Goal: Task Accomplishment & Management: Complete application form

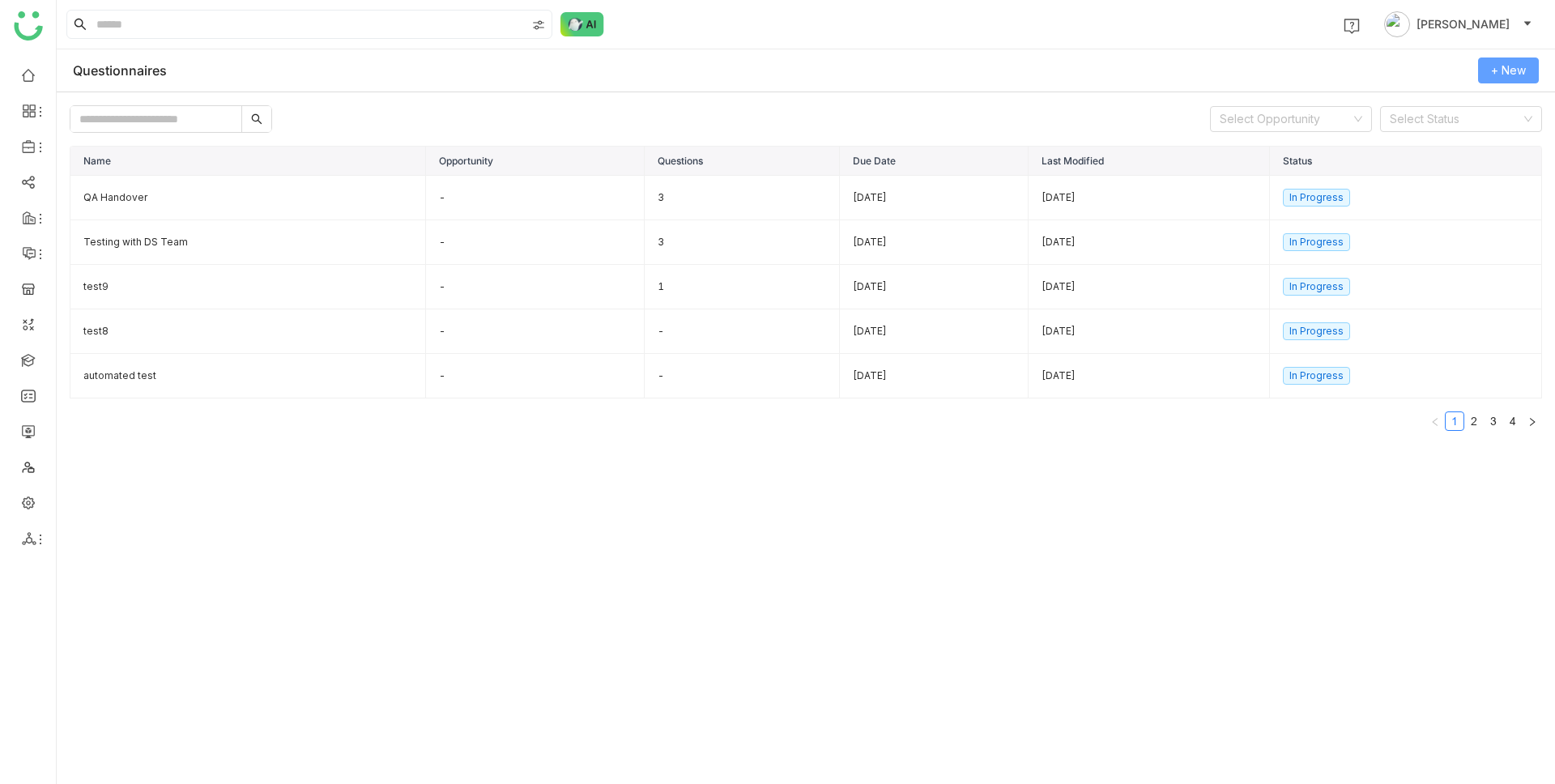
click at [1515, 71] on span "+ New" at bounding box center [1508, 70] width 35 height 18
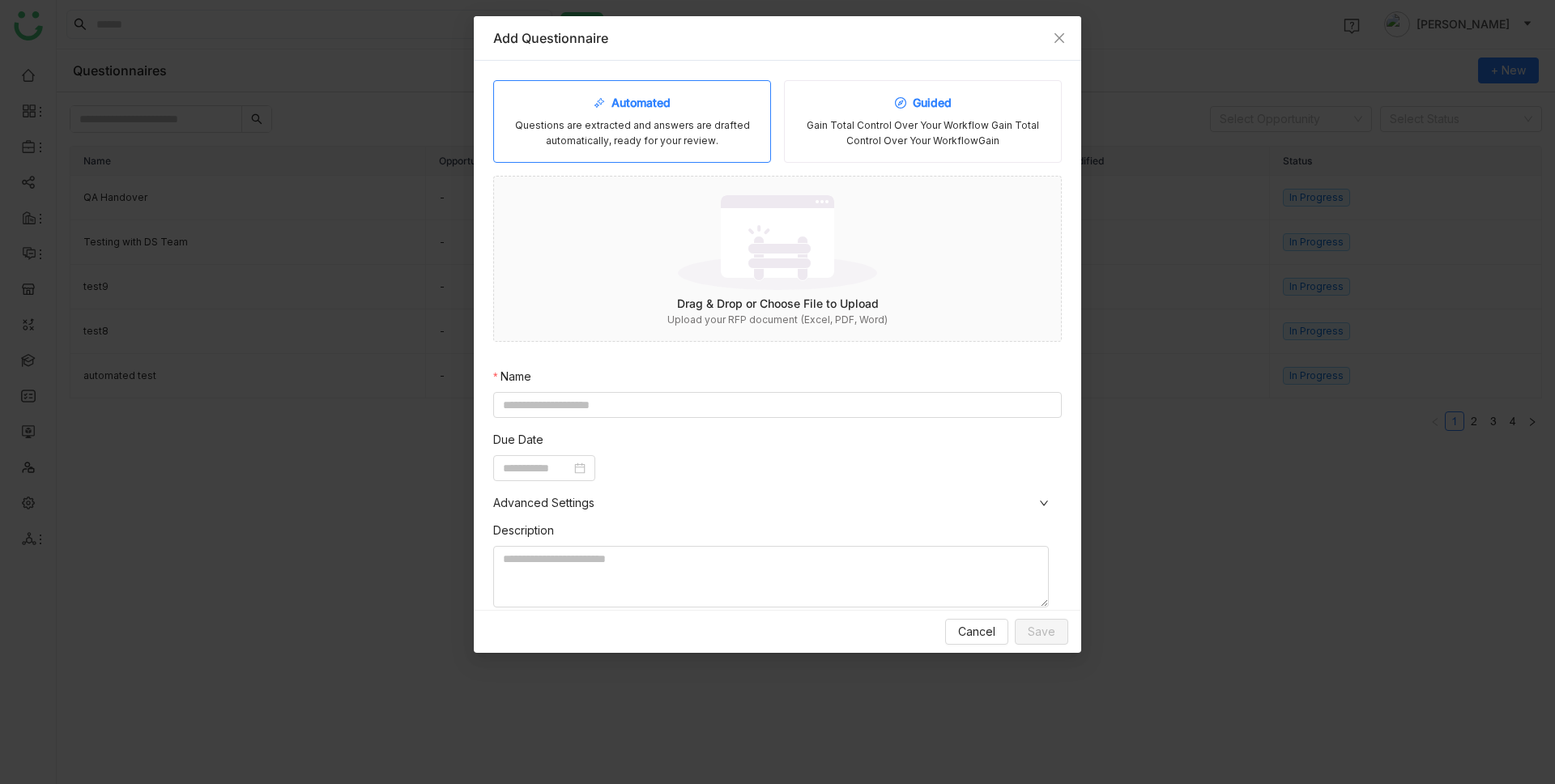
click at [921, 122] on div "Gain Total Control Over Your Workflow Gain Total Control Over Your WorkflowGain" at bounding box center [922, 134] width 250 height 31
click at [701, 119] on div "Questions are extracted and answers are drafted automatically, ready for your r…" at bounding box center [632, 134] width 250 height 31
click at [561, 498] on span "Advanced Settings" at bounding box center [778, 503] width 568 height 18
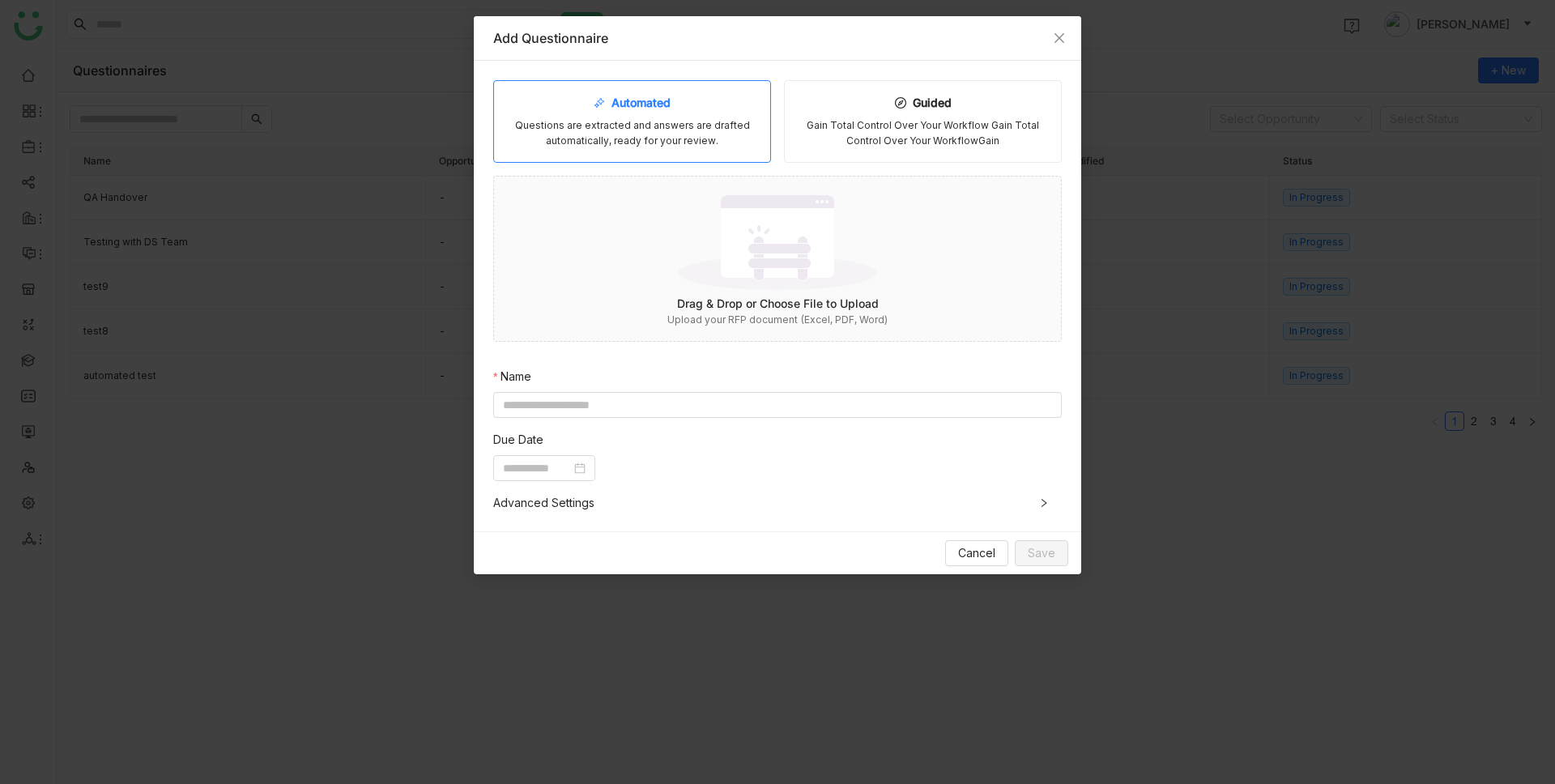
click at [561, 498] on span "Advanced Settings" at bounding box center [778, 503] width 568 height 18
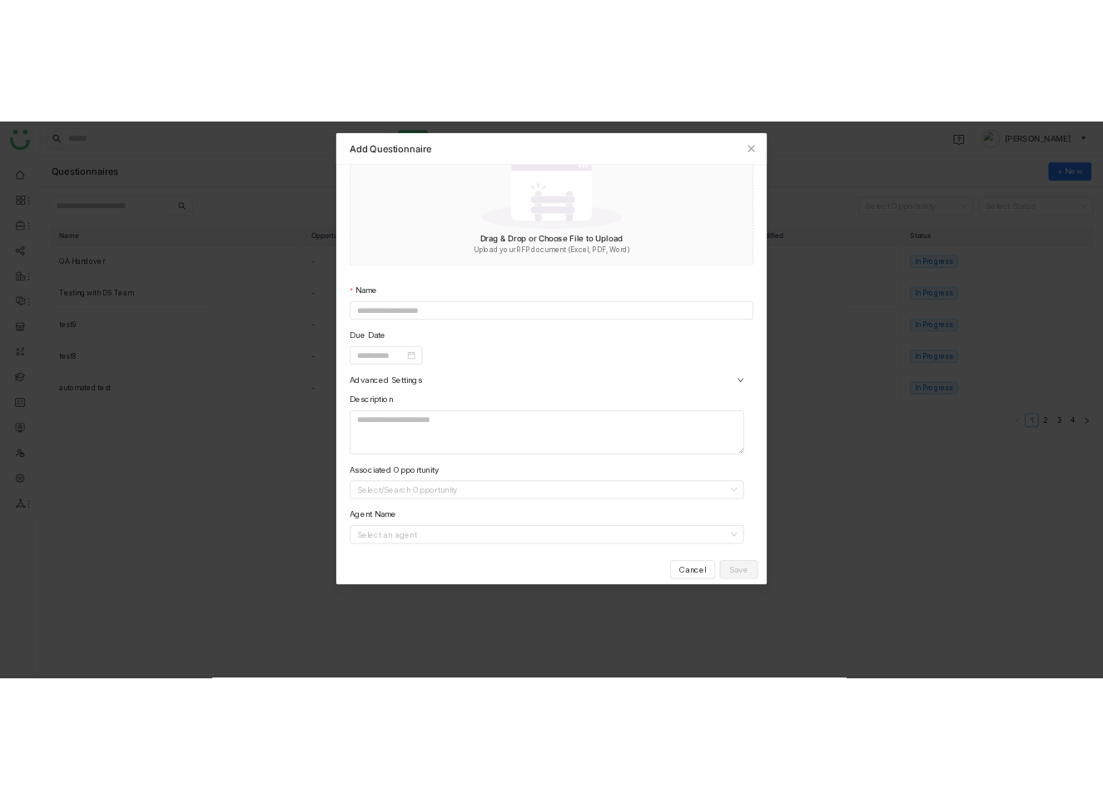
scroll to position [171, 0]
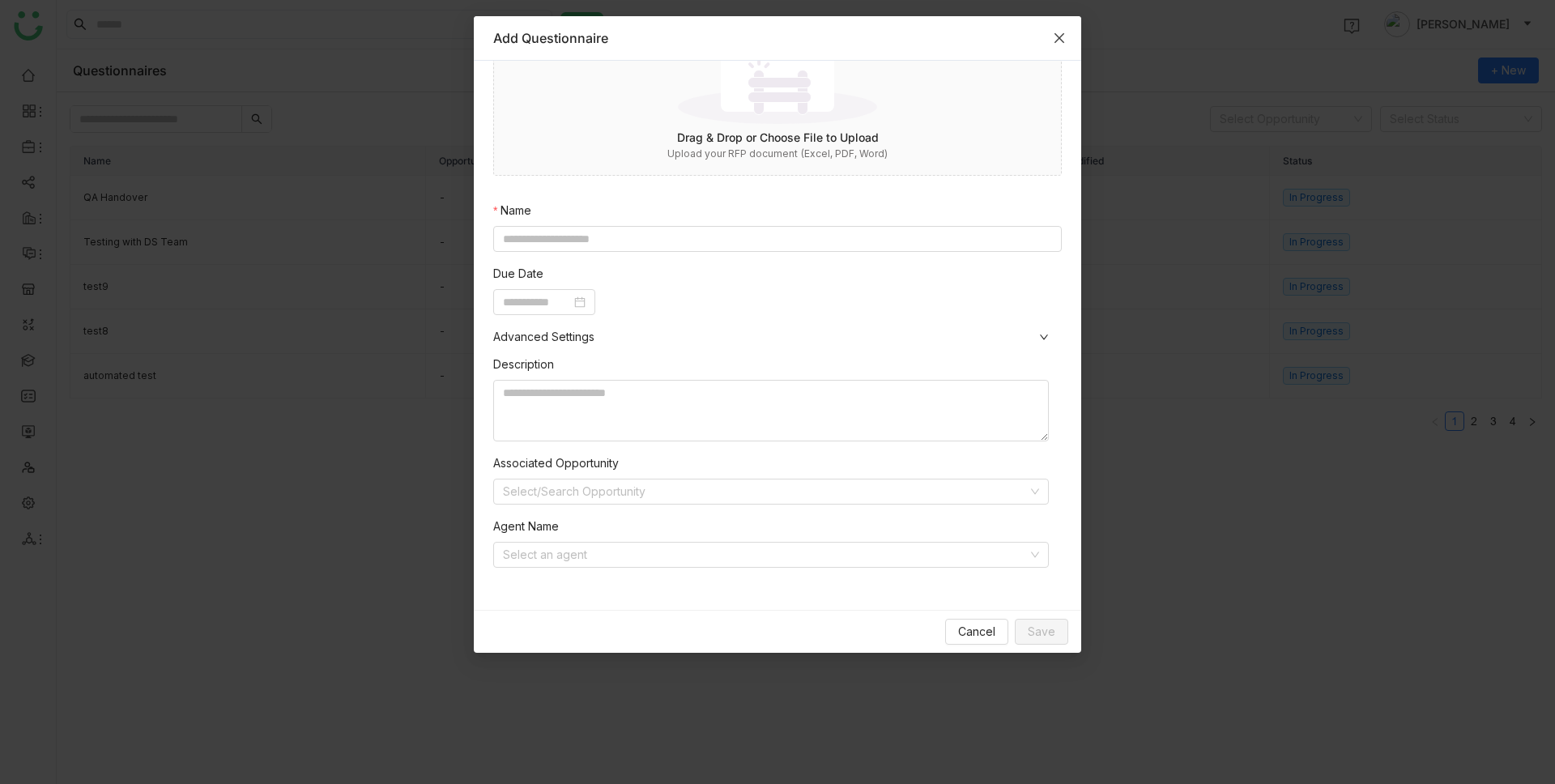
click at [1056, 45] on span "Close" at bounding box center [1059, 38] width 44 height 44
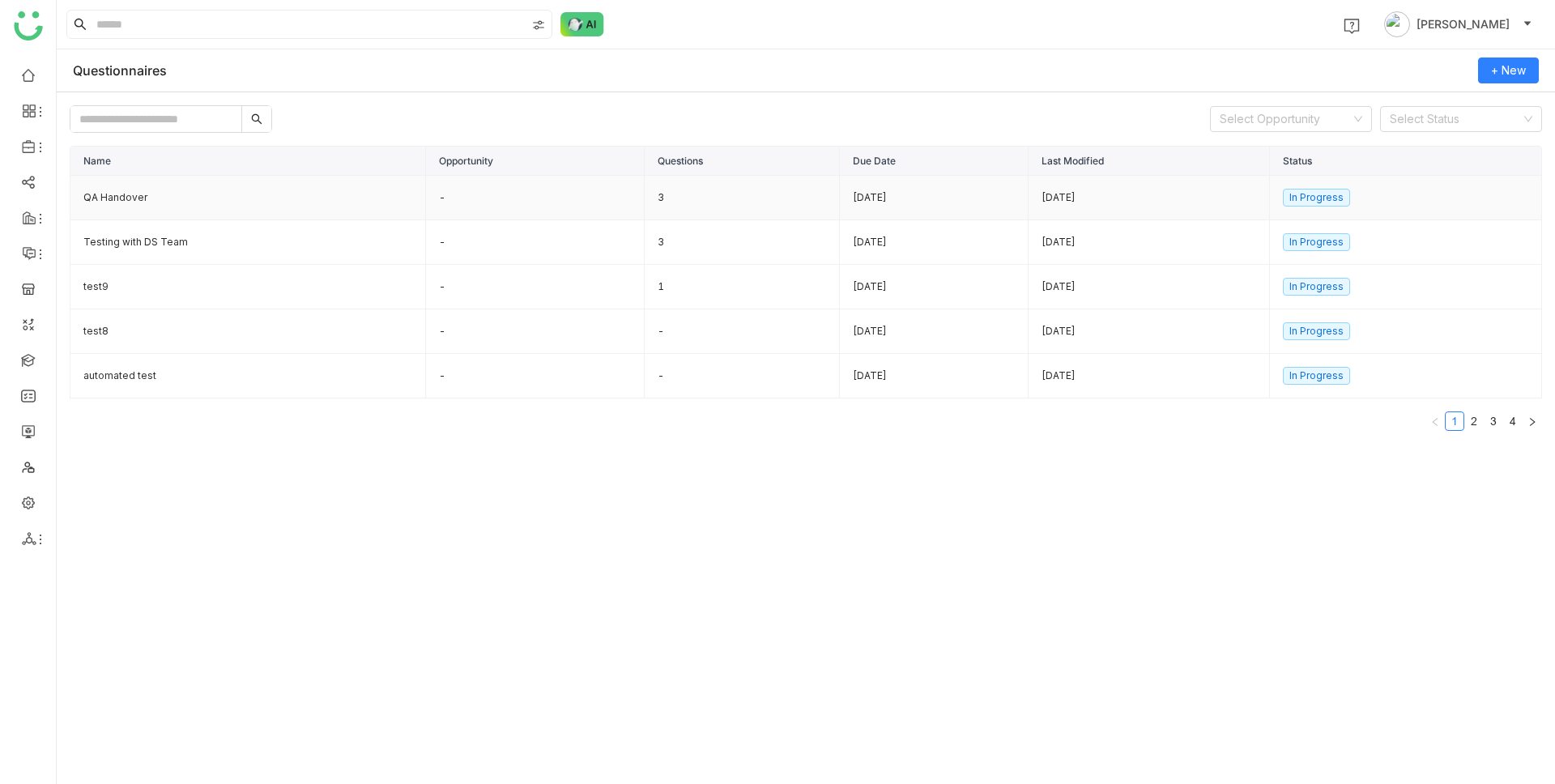
click at [1141, 200] on div "[DATE]" at bounding box center [1148, 198] width 215 height 16
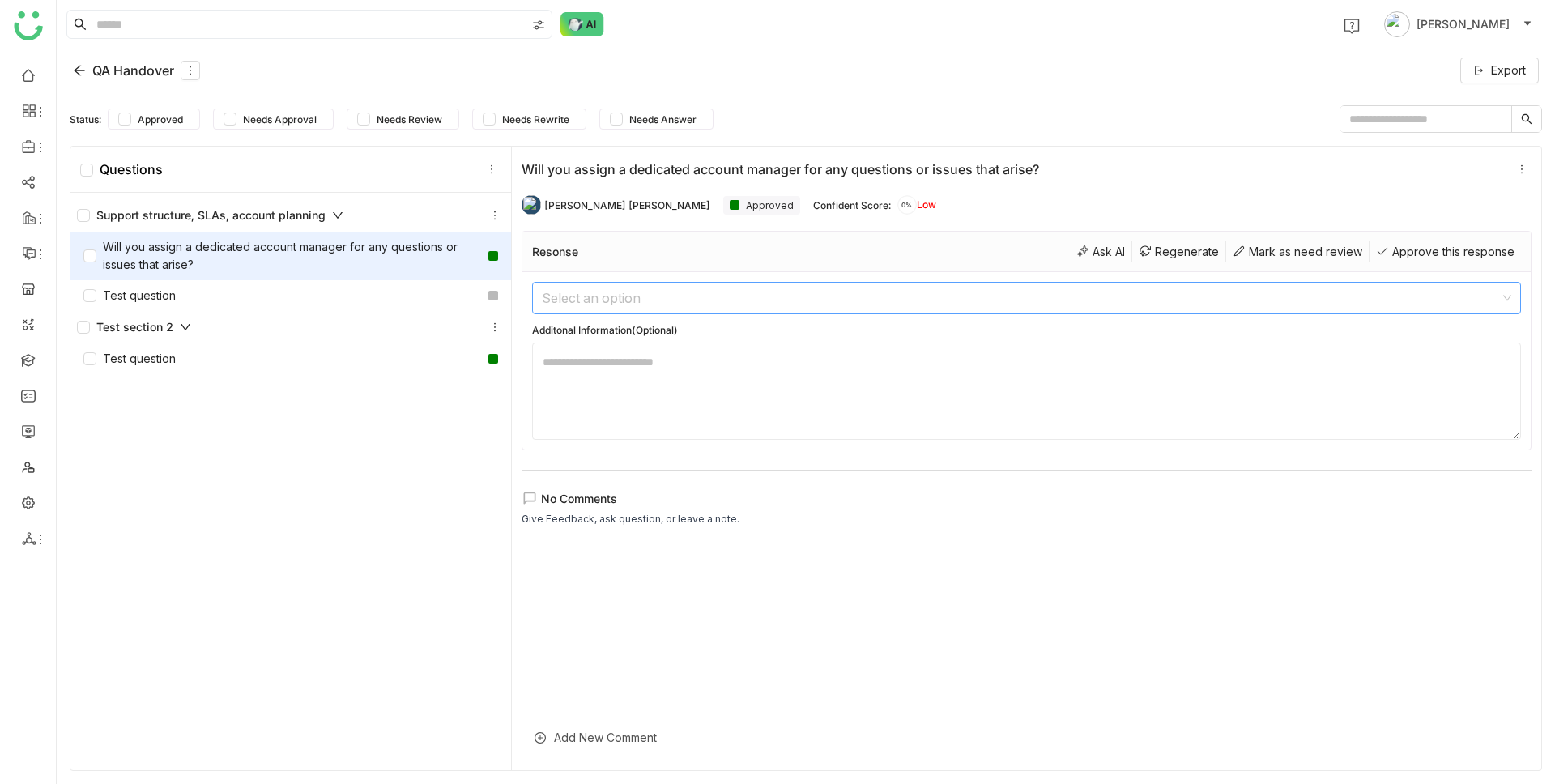
click at [591, 302] on input at bounding box center [1021, 298] width 958 height 31
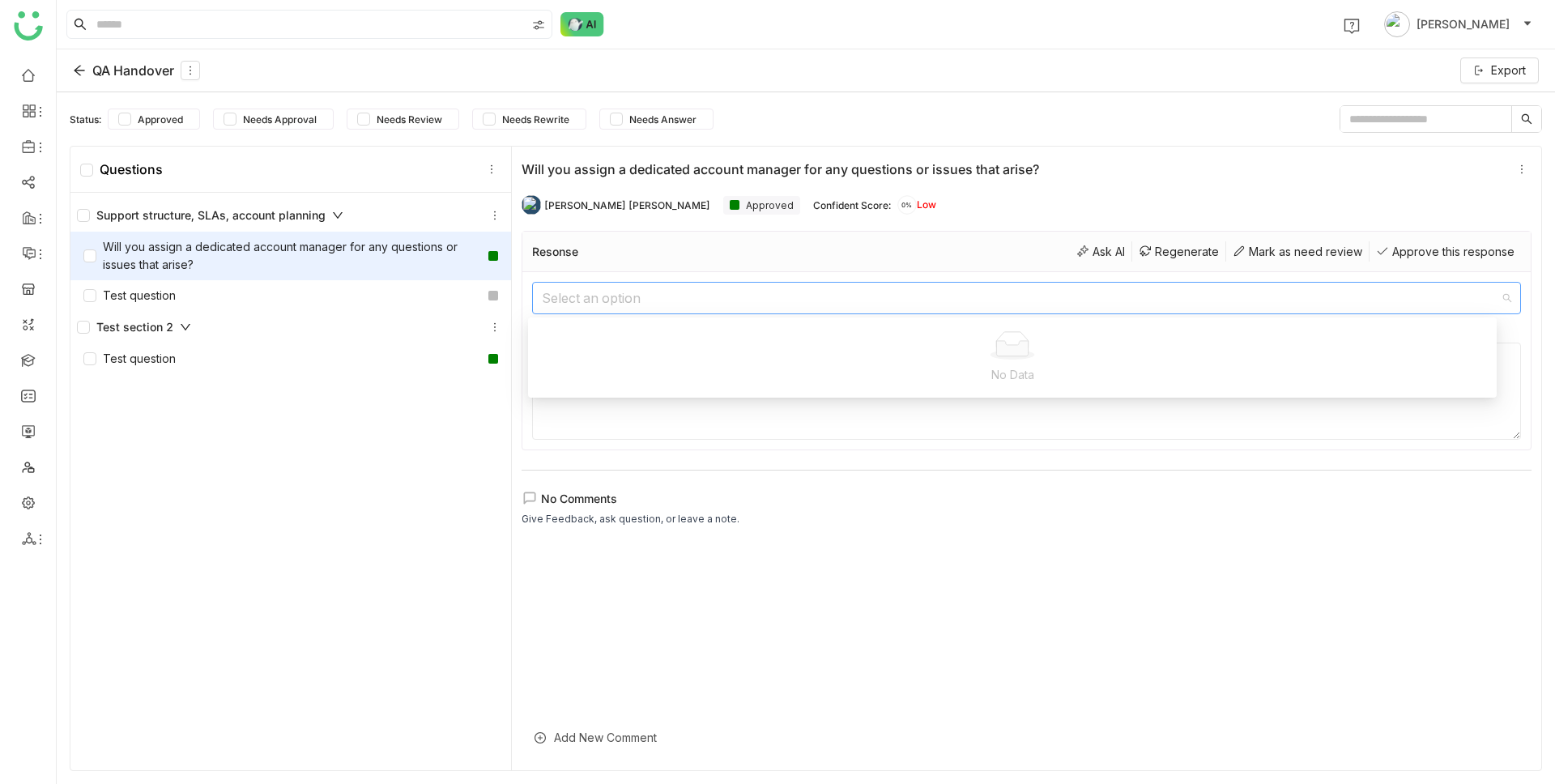
click at [693, 422] on textarea at bounding box center [1027, 391] width 989 height 97
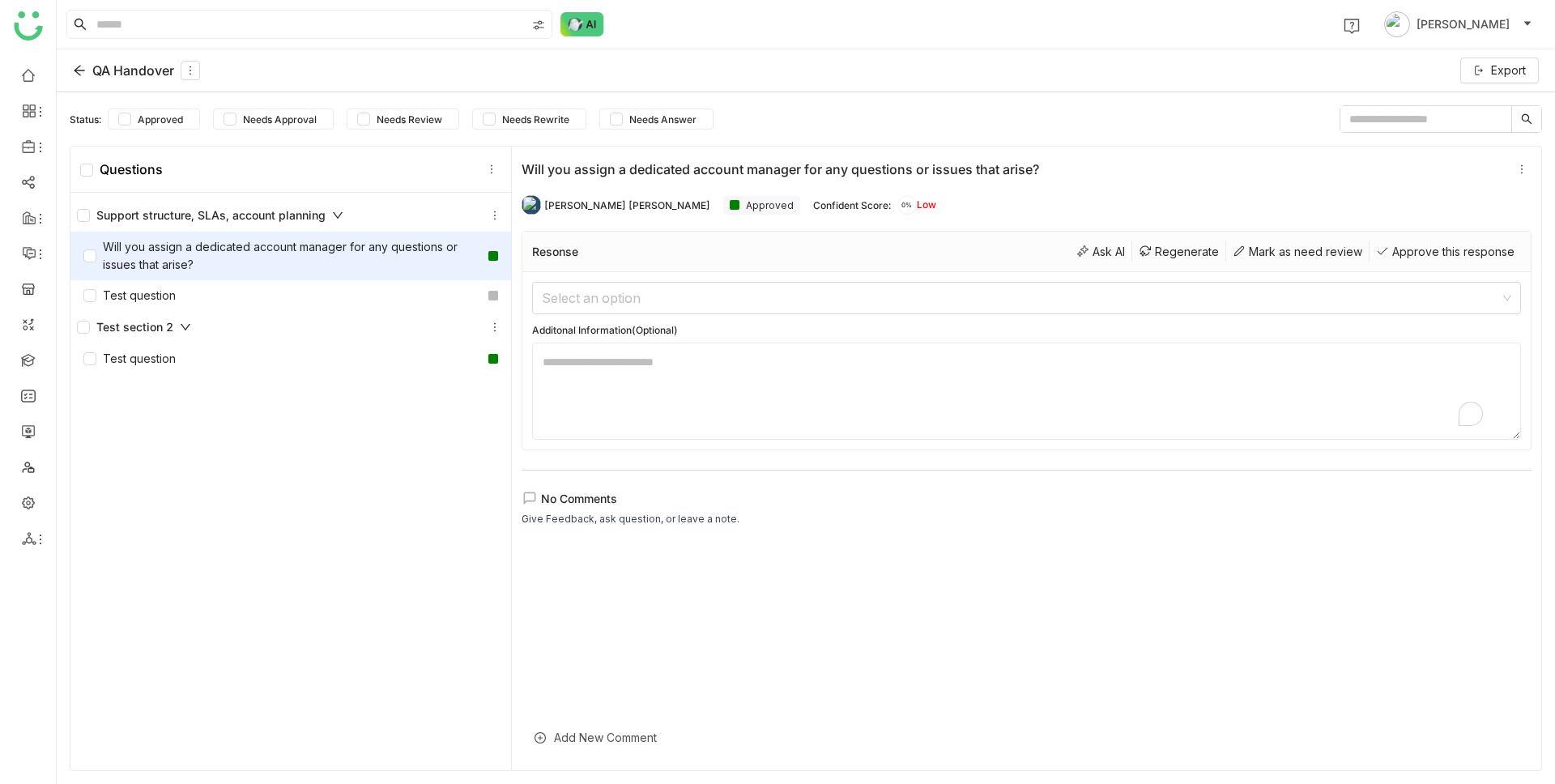
click at [684, 412] on textarea "To enrich screen reader interactions, please activate Accessibility in Grammarl…" at bounding box center [1027, 391] width 989 height 97
drag, startPoint x: 189, startPoint y: 169, endPoint x: 205, endPoint y: 168, distance: 16.0
click at [189, 169] on div "Questions" at bounding box center [290, 169] width 441 height 46
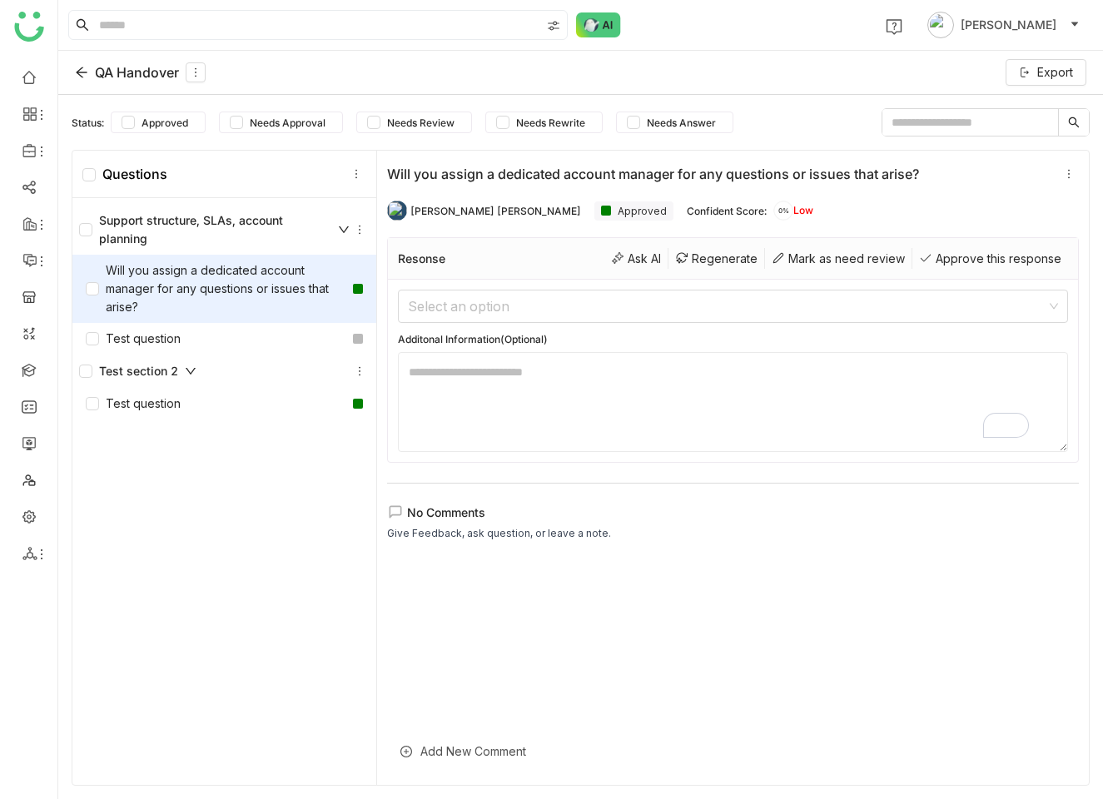
click at [259, 566] on div "Support structure, SLAs, account planning Will you assign a dedicated account m…" at bounding box center [224, 493] width 304 height 591
click at [531, 396] on textarea "To enrich screen reader interactions, please activate Accessibility in Grammarl…" at bounding box center [733, 402] width 670 height 100
click at [539, 305] on input at bounding box center [727, 306] width 638 height 32
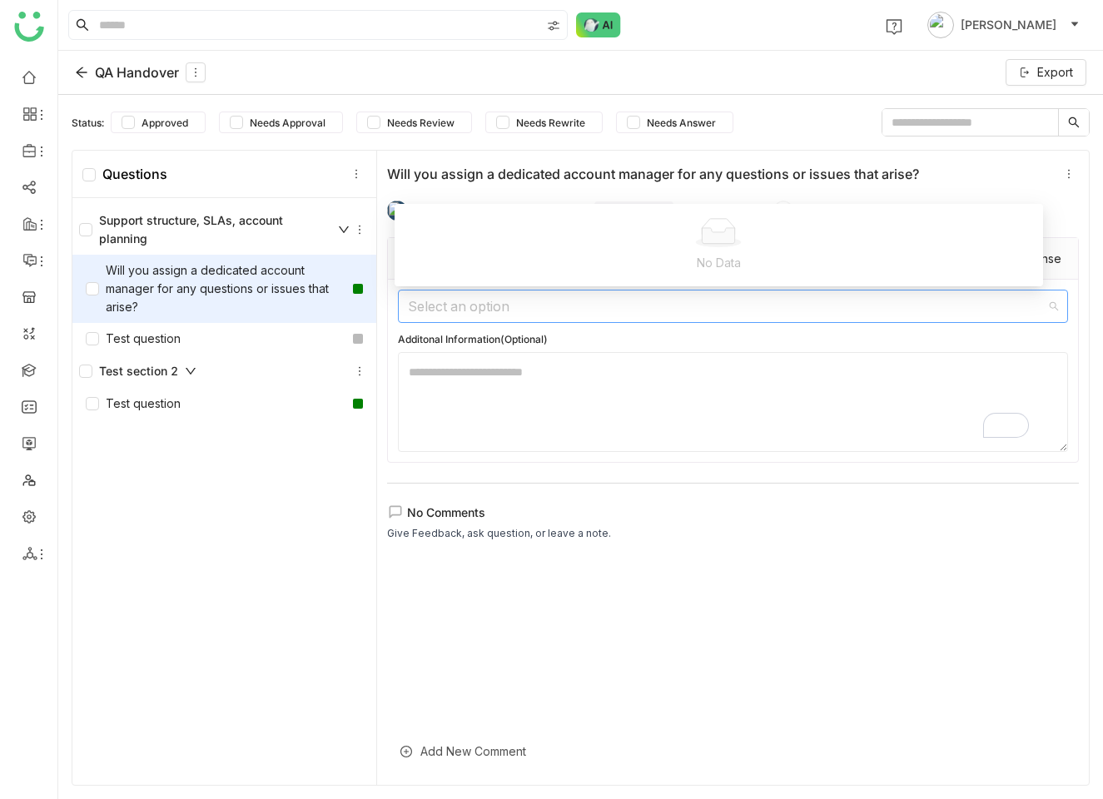
click at [529, 397] on textarea "To enrich screen reader interactions, please activate Accessibility in Grammarl…" at bounding box center [733, 402] width 670 height 100
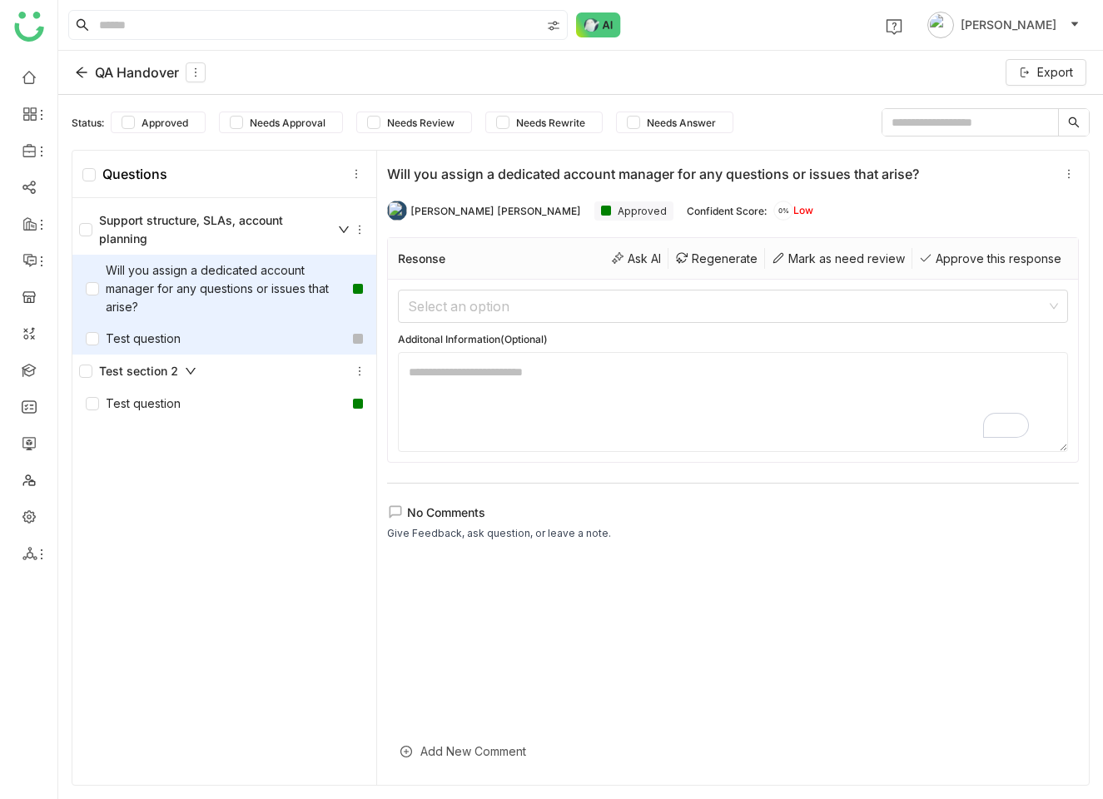
click at [160, 345] on div "Test question" at bounding box center [133, 339] width 95 height 18
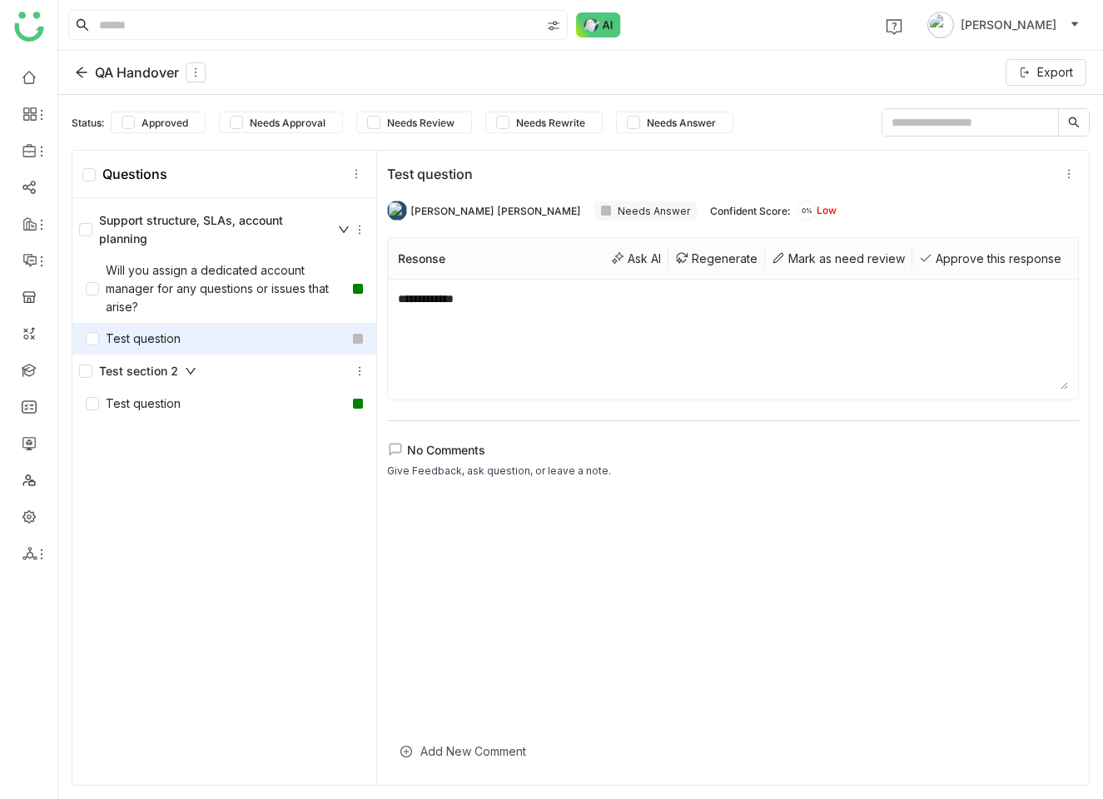
click at [447, 174] on div "Test question" at bounding box center [719, 174] width 665 height 17
click at [470, 176] on div "Test question" at bounding box center [719, 174] width 665 height 17
click at [479, 213] on div "[PERSON_NAME] [PERSON_NAME]" at bounding box center [495, 211] width 171 height 12
click at [357, 370] on icon at bounding box center [360, 371] width 12 height 12
